Goal: Navigation & Orientation: Find specific page/section

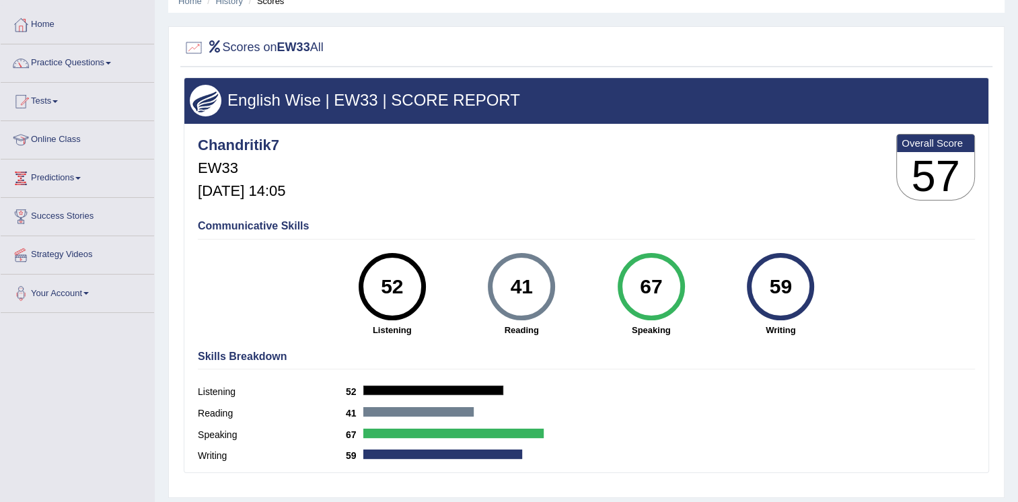
scroll to position [108, 0]
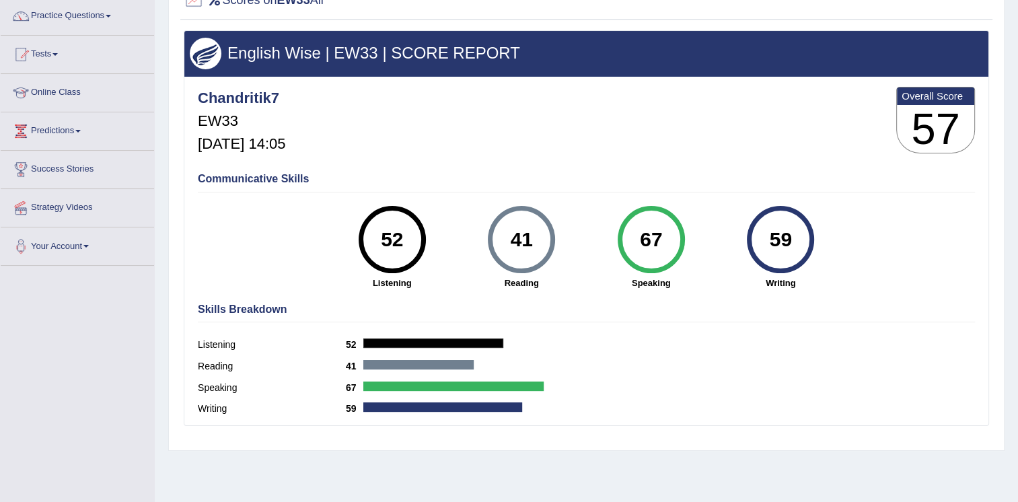
click at [523, 257] on div "41" at bounding box center [521, 239] width 49 height 57
click at [242, 307] on h4 "Skills Breakdown" at bounding box center [586, 309] width 777 height 12
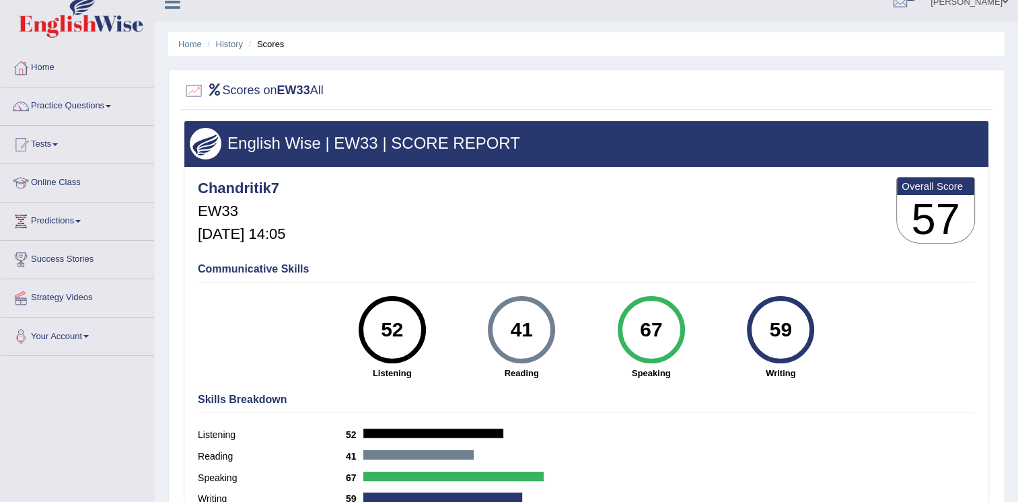
scroll to position [0, 0]
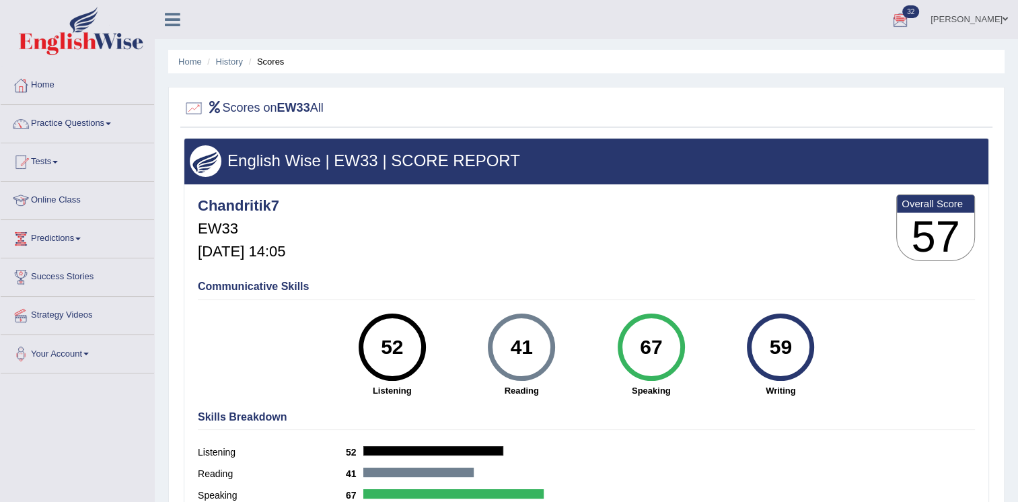
click at [186, 109] on div at bounding box center [194, 108] width 20 height 20
click at [42, 82] on link "Home" at bounding box center [77, 84] width 153 height 34
